Goal: Use online tool/utility: Utilize a website feature to perform a specific function

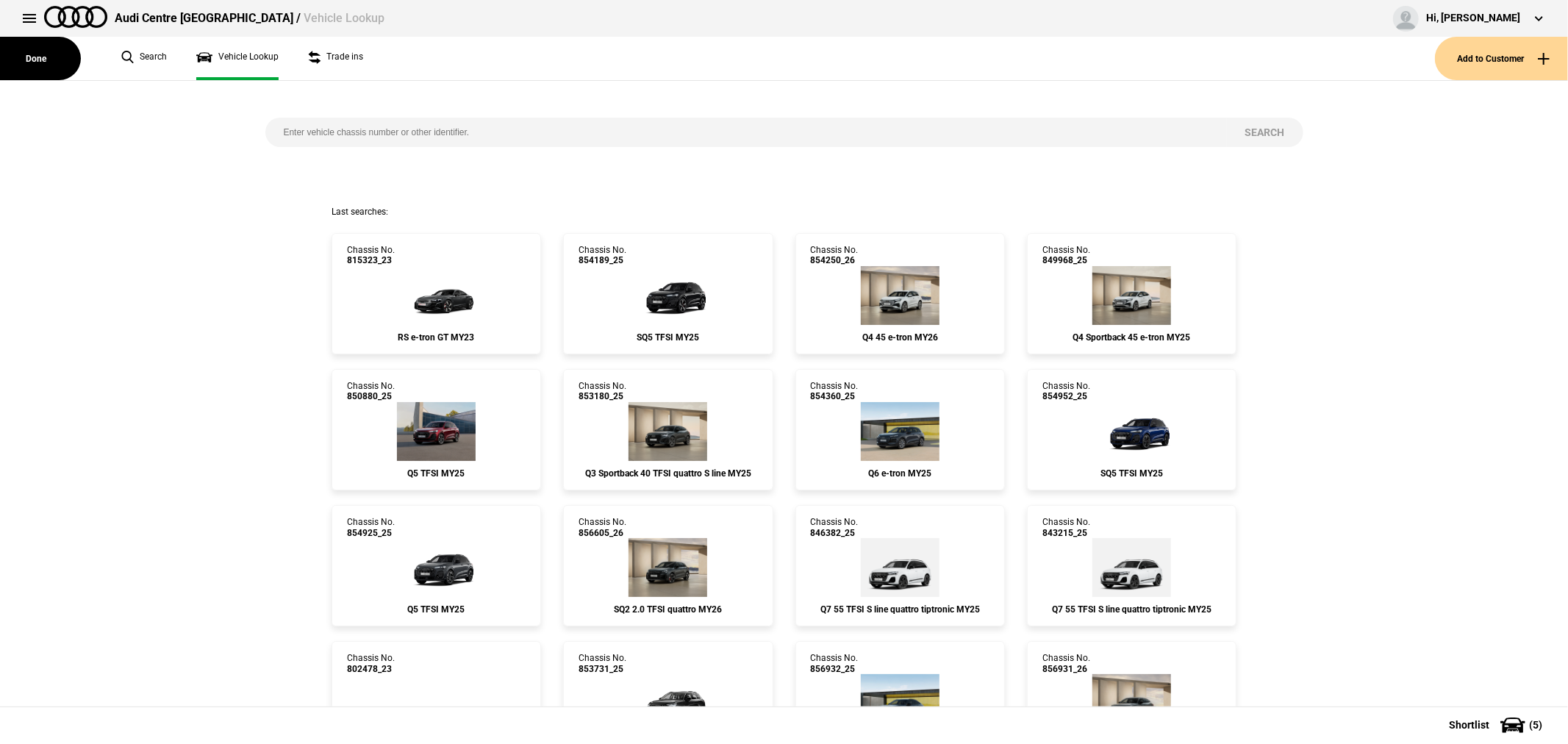
click at [513, 131] on input "search" at bounding box center [746, 132] width 961 height 29
type input "853849"
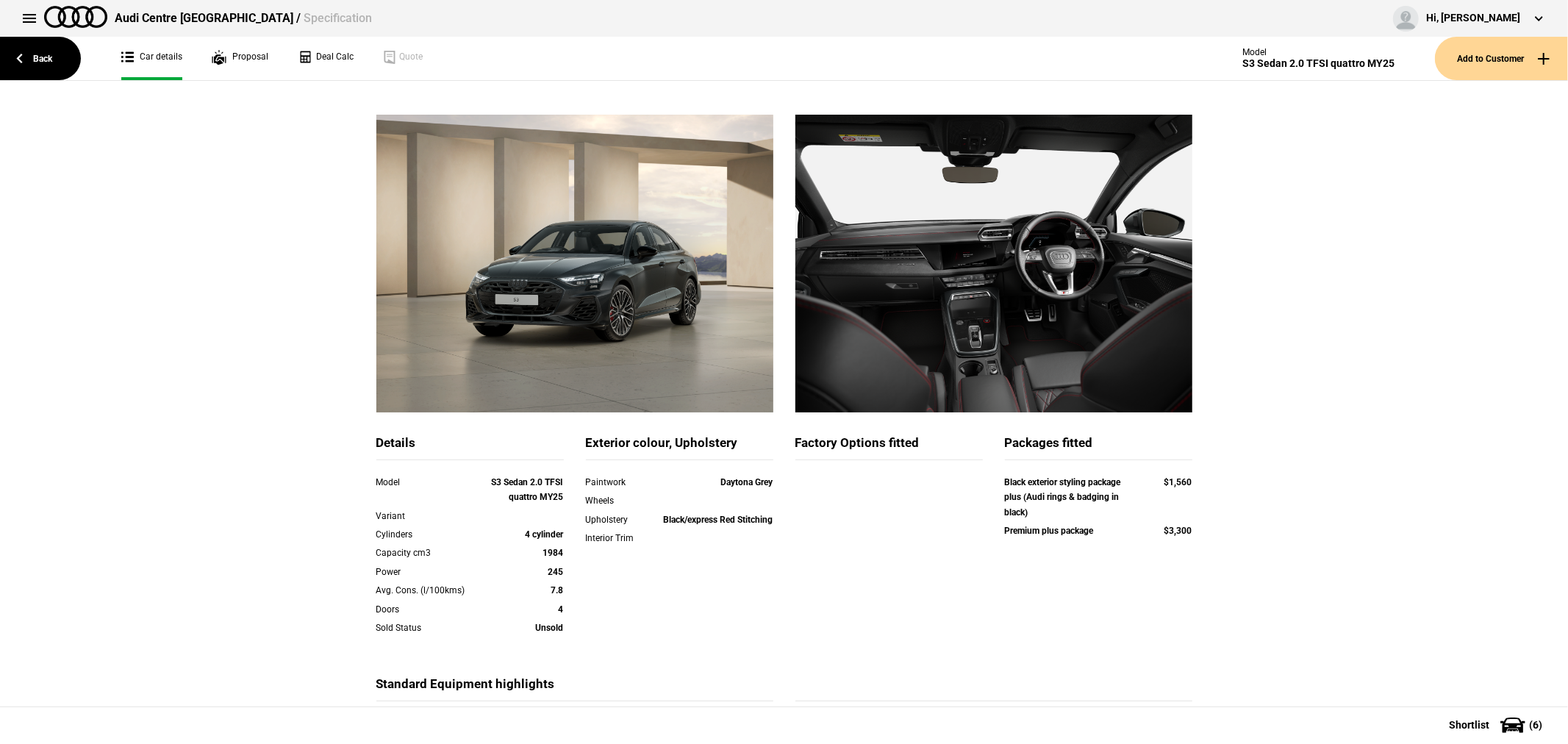
scroll to position [82, 0]
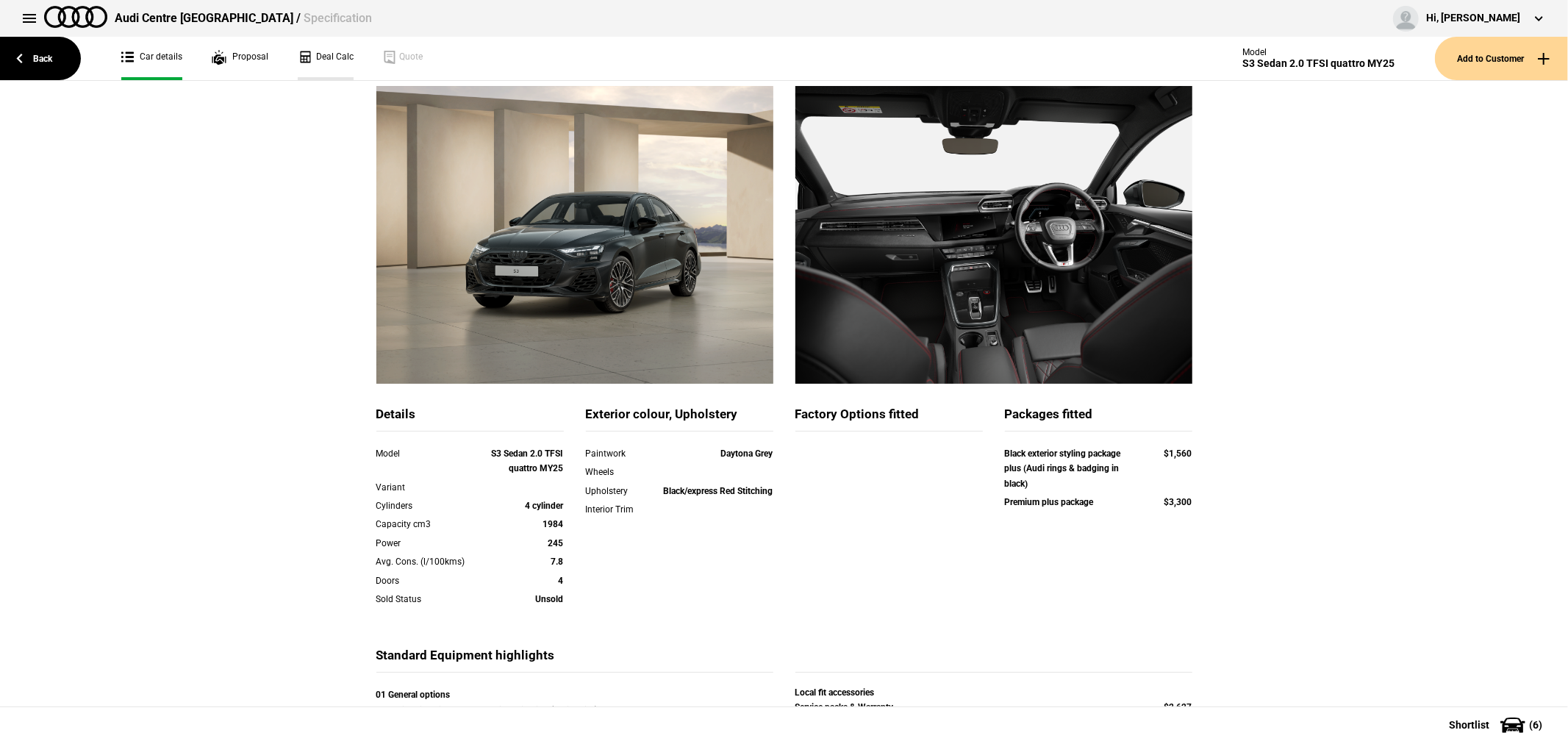
click at [319, 54] on link "Deal Calc" at bounding box center [326, 58] width 56 height 44
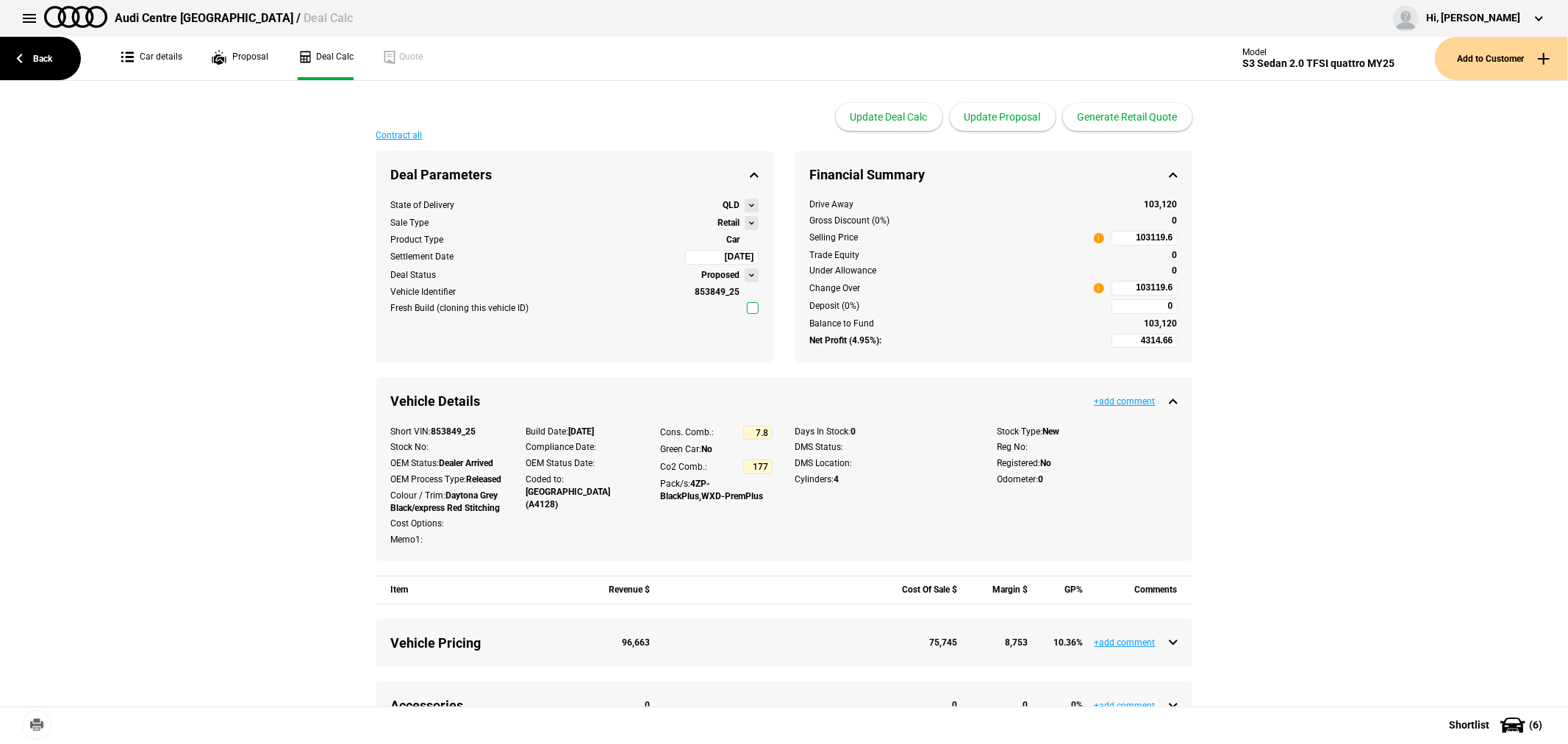
click at [745, 222] on button at bounding box center [752, 223] width 14 height 14
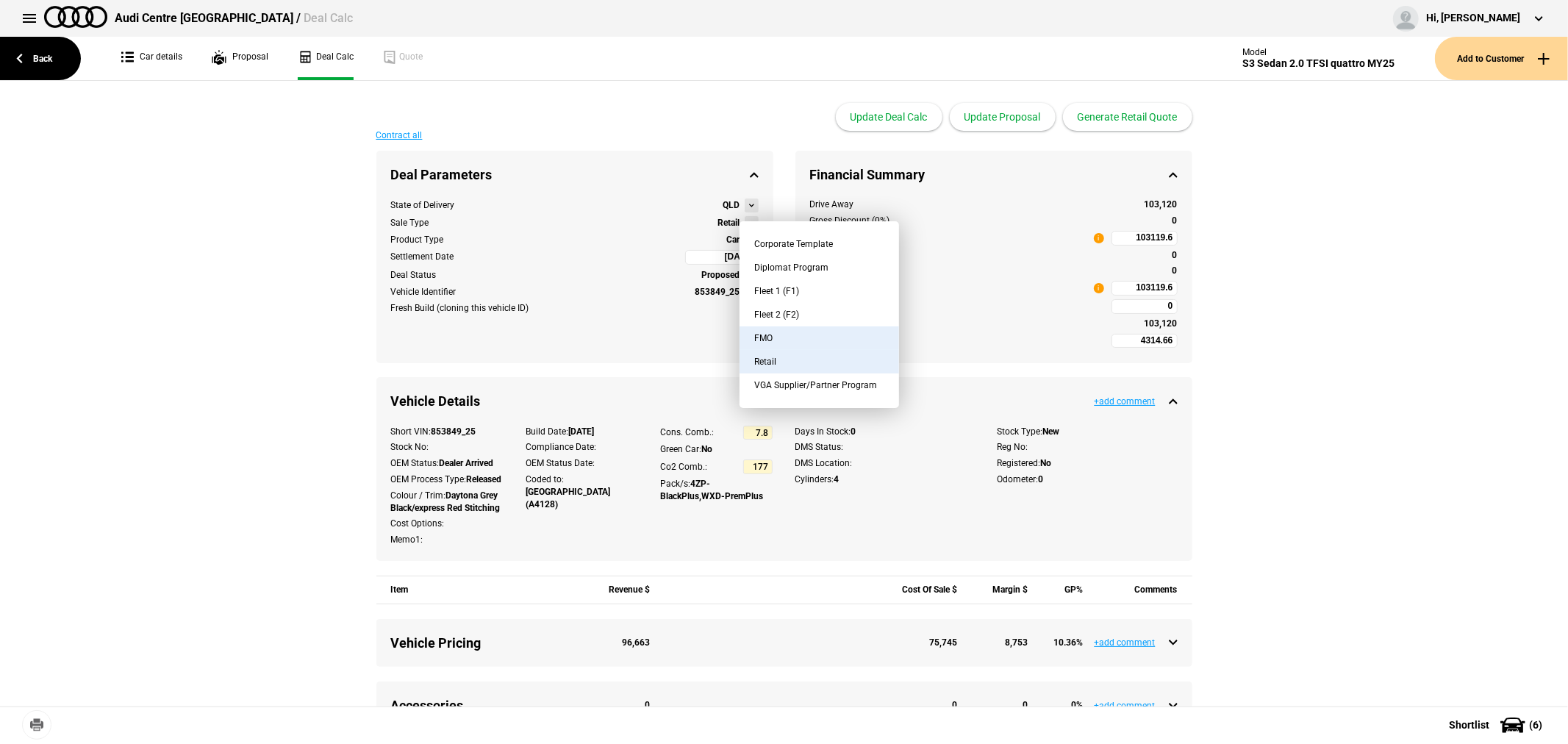
click at [792, 335] on button "FMO" at bounding box center [819, 338] width 160 height 24
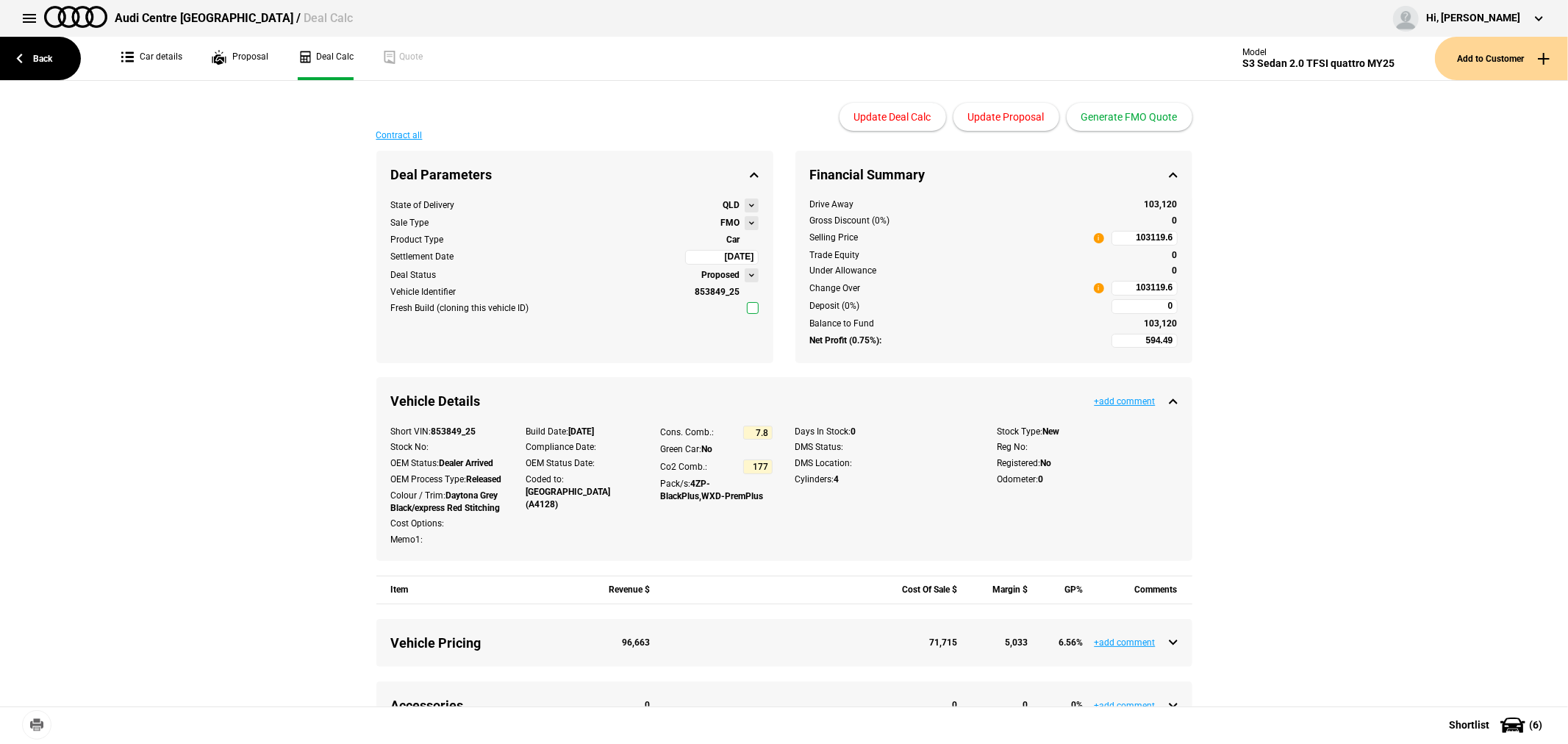
type input "-1278.24"
type input "82952.79"
type input "-3905.51"
click at [1004, 115] on button "Update Proposal" at bounding box center [1006, 117] width 106 height 28
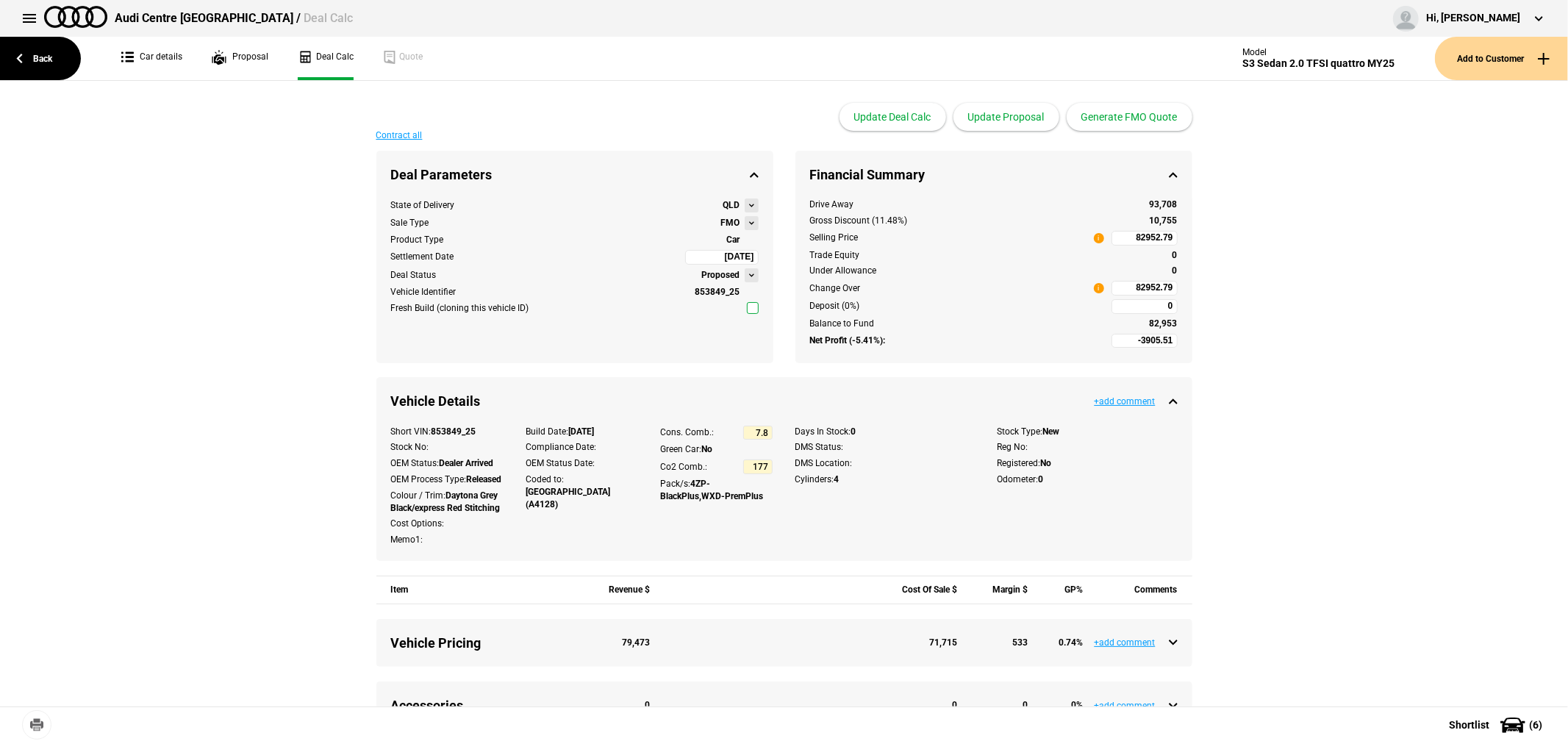
click at [1112, 284] on input "82952.79" at bounding box center [1145, 288] width 66 height 15
type input "82952.79"
type input "-879.36"
type input "86952"
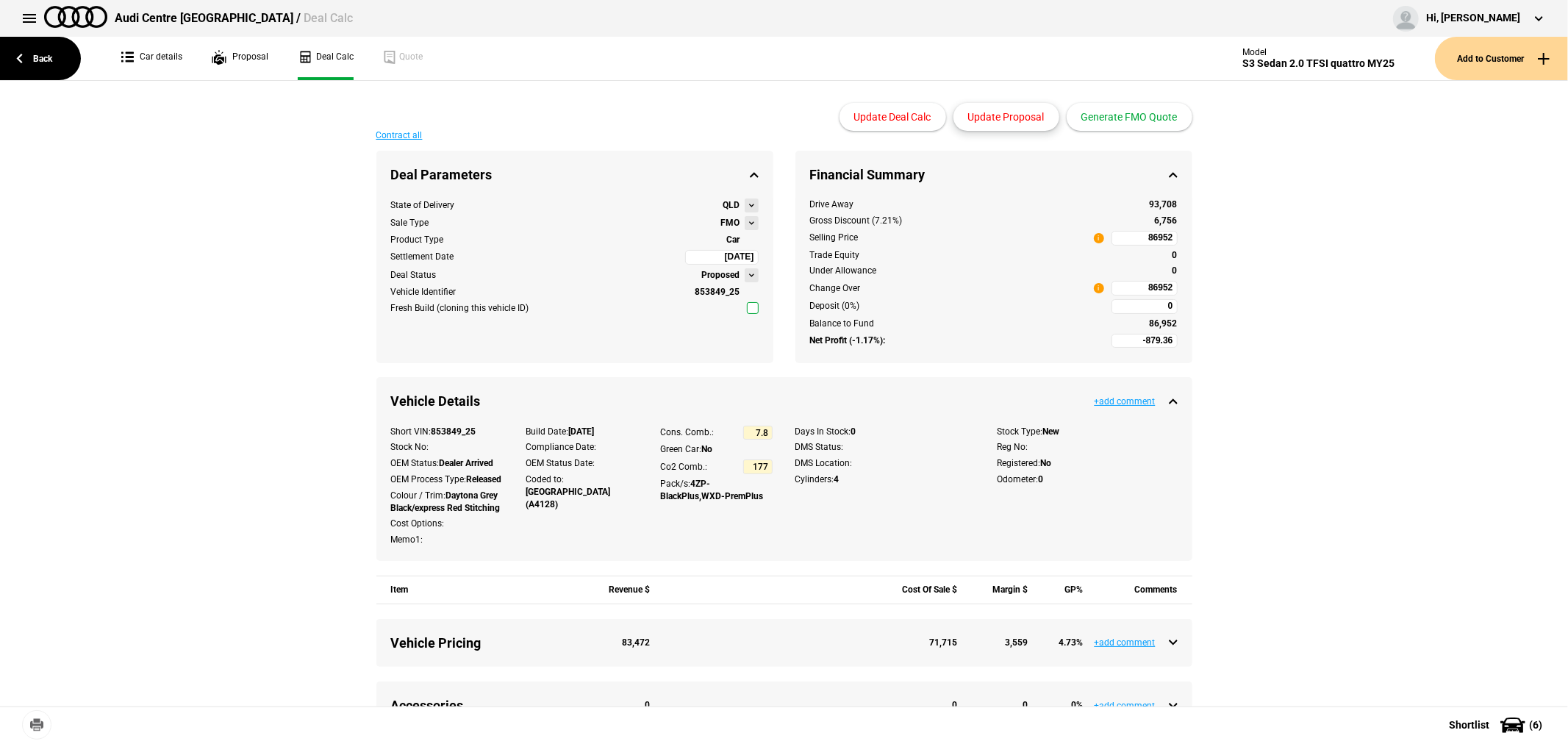
click at [1024, 115] on button "Update Proposal" at bounding box center [1006, 117] width 106 height 28
click at [1155, 114] on button "Generate FMO Quote" at bounding box center [1129, 117] width 126 height 28
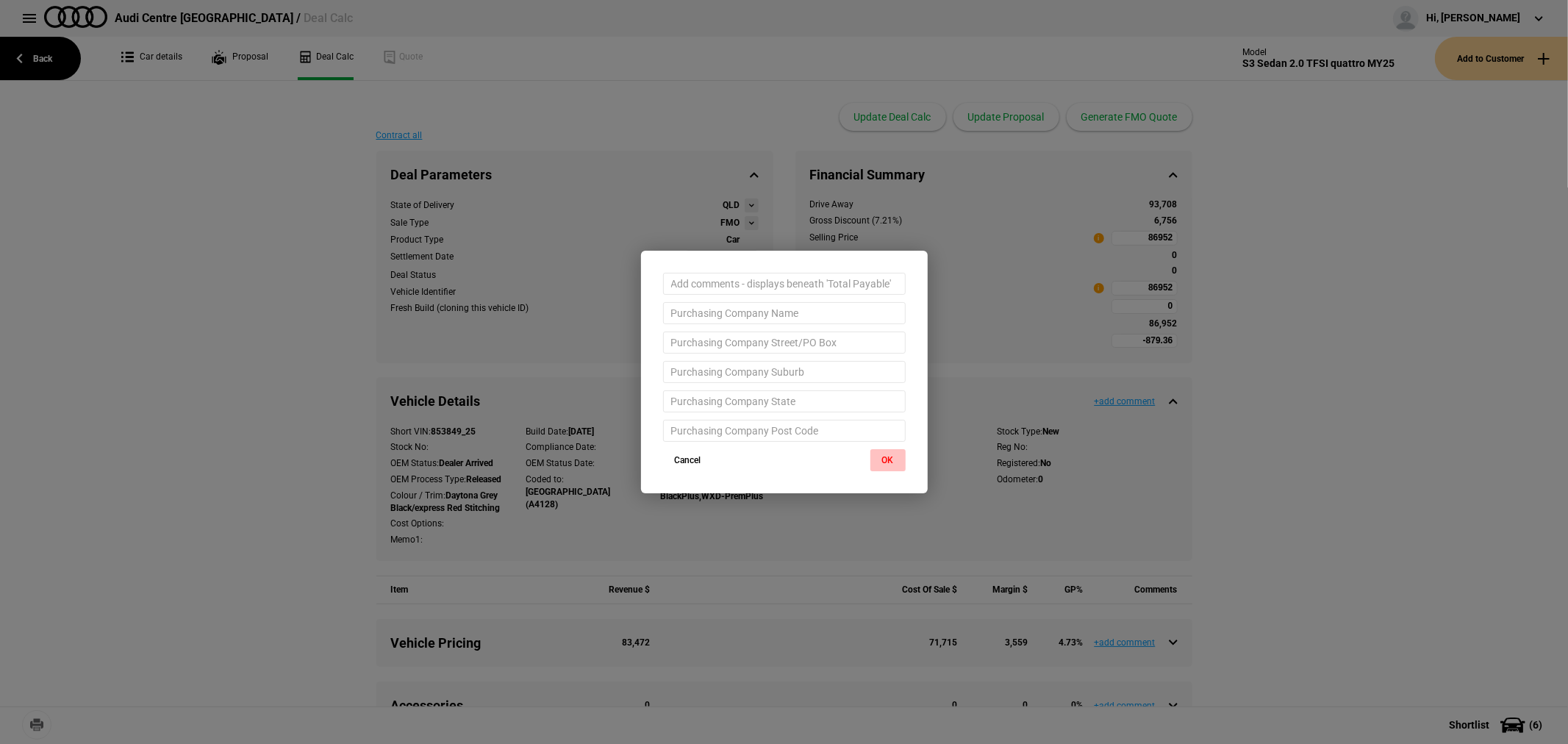
click at [884, 459] on button "OK" at bounding box center [888, 460] width 35 height 22
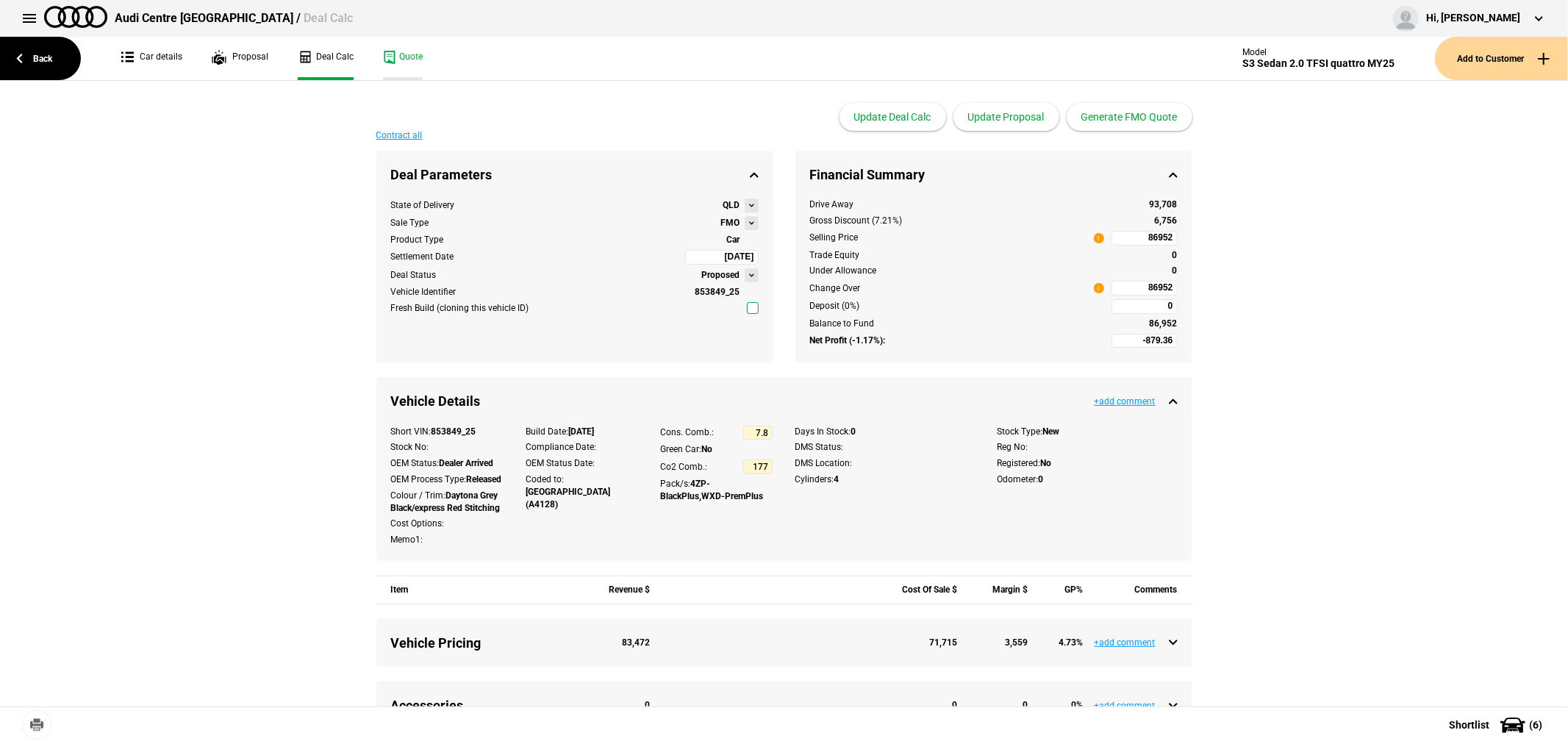
click at [400, 52] on link "Quote" at bounding box center [403, 58] width 40 height 44
click at [745, 221] on button at bounding box center [752, 223] width 14 height 14
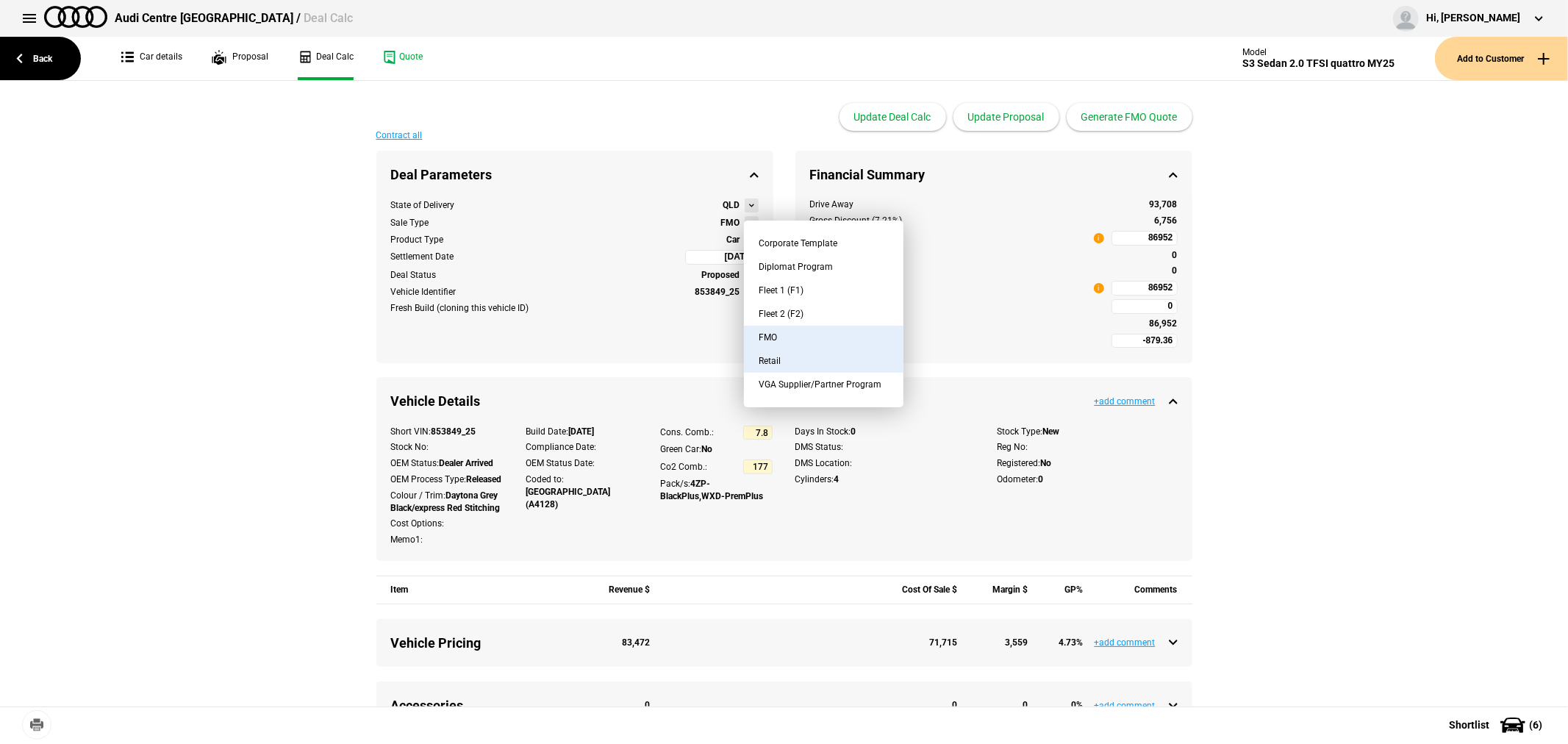
click at [805, 360] on button "Retail" at bounding box center [824, 361] width 160 height 24
type input "4713.55"
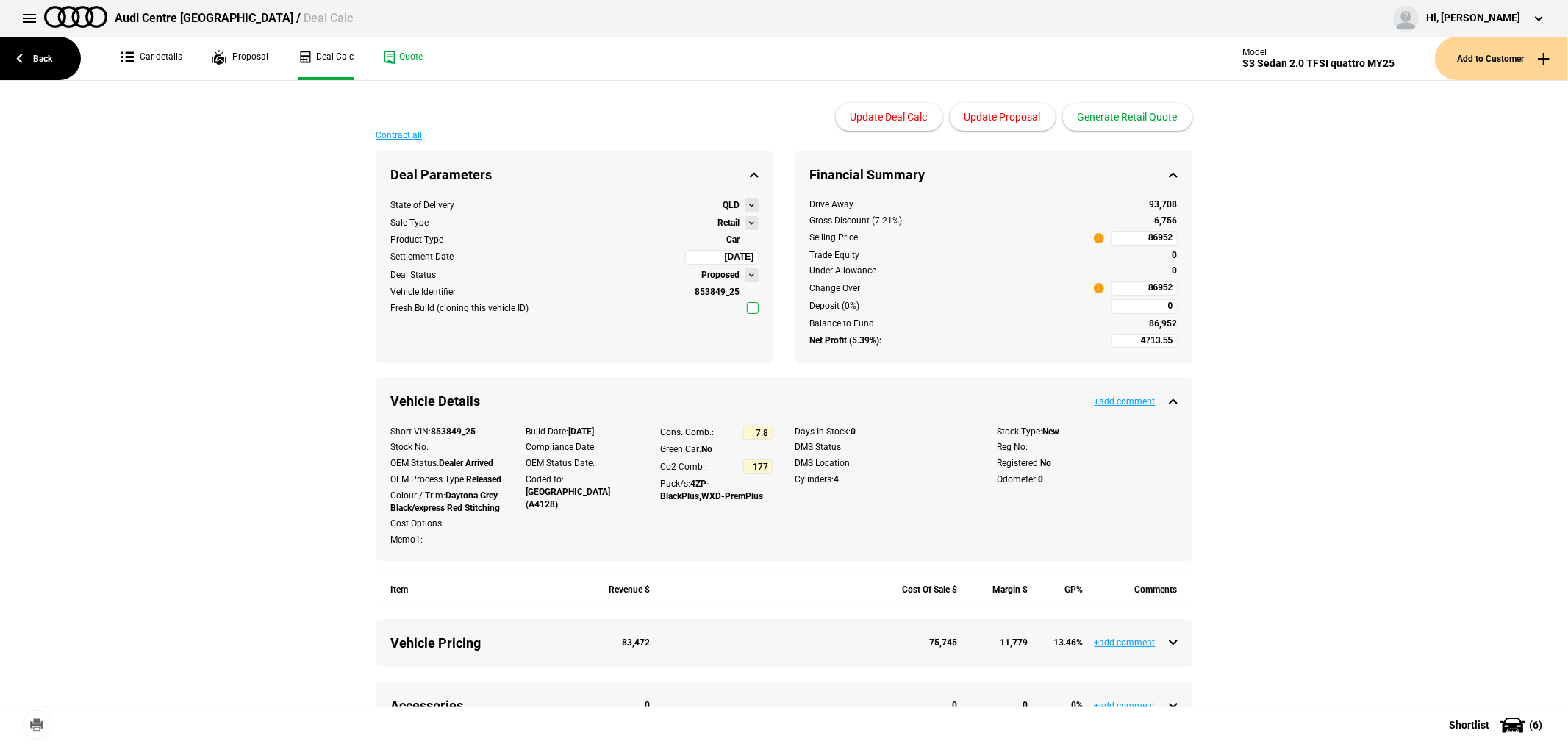
type input "107447.01"
click at [1012, 120] on button "Update Proposal" at bounding box center [1003, 117] width 106 height 28
click at [745, 219] on button at bounding box center [752, 223] width 14 height 14
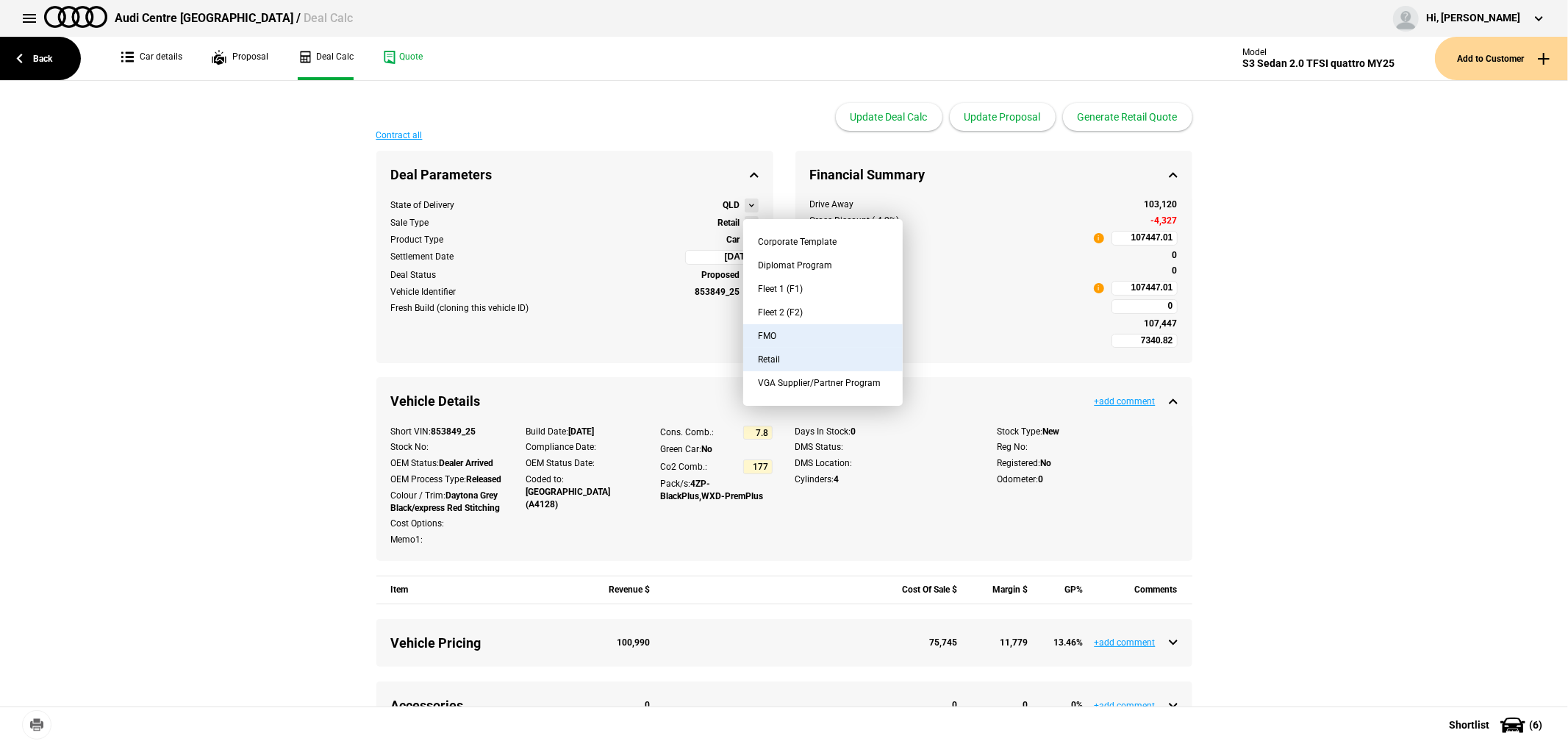
click at [774, 331] on button "FMO" at bounding box center [823, 335] width 160 height 24
type input "1747.91"
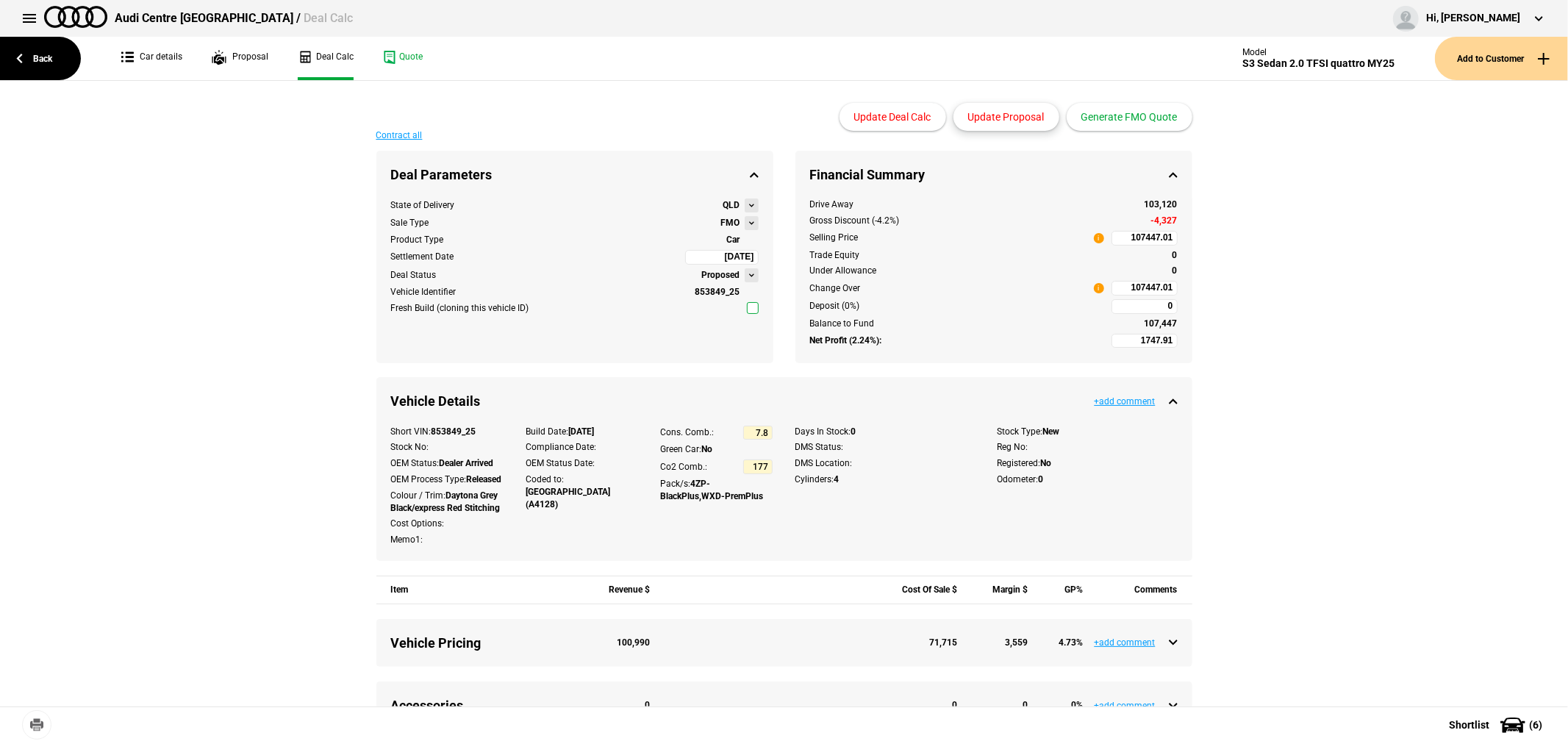
type input "86952"
type input "-879.36"
click at [994, 115] on button "Update Proposal" at bounding box center [1006, 117] width 106 height 28
